Goal: Book appointment/travel/reservation

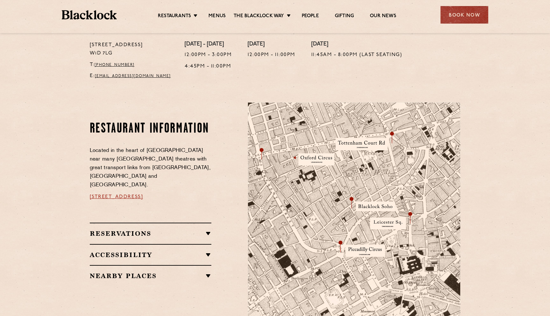
scroll to position [287, 0]
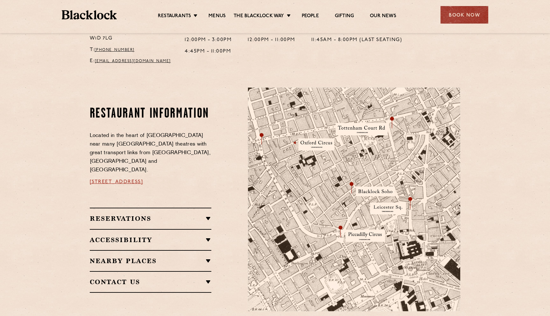
click at [365, 193] on img at bounding box center [354, 200] width 212 height 224
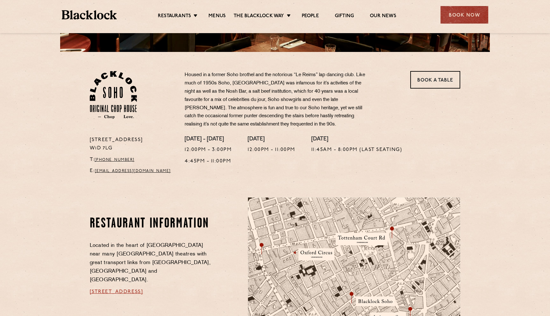
scroll to position [187, 0]
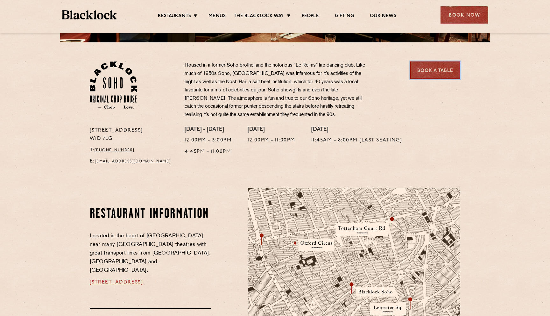
click at [439, 68] on link "Book a Table" at bounding box center [435, 70] width 50 height 18
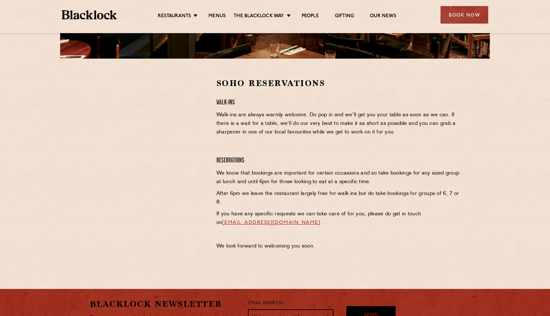
scroll to position [197, 0]
